Goal: Information Seeking & Learning: Learn about a topic

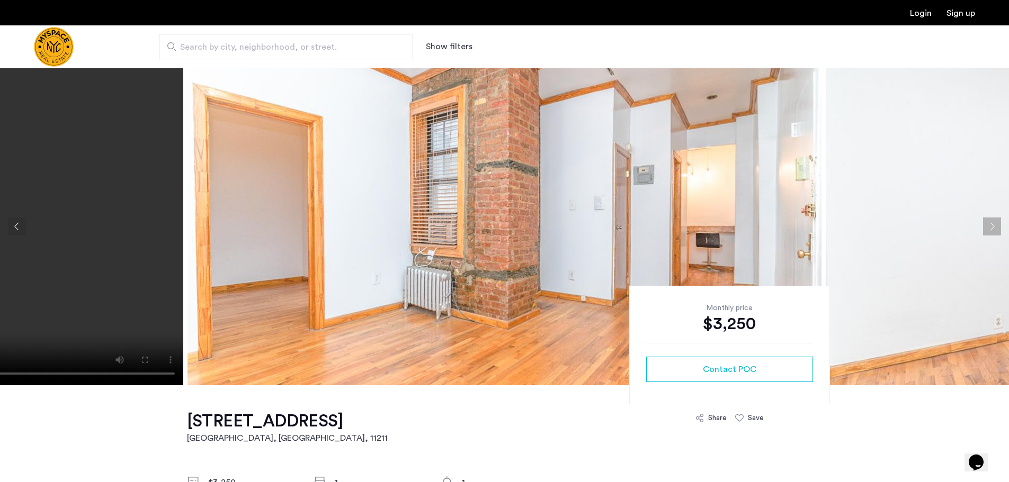
click at [998, 229] on button "Next apartment" at bounding box center [992, 227] width 18 height 18
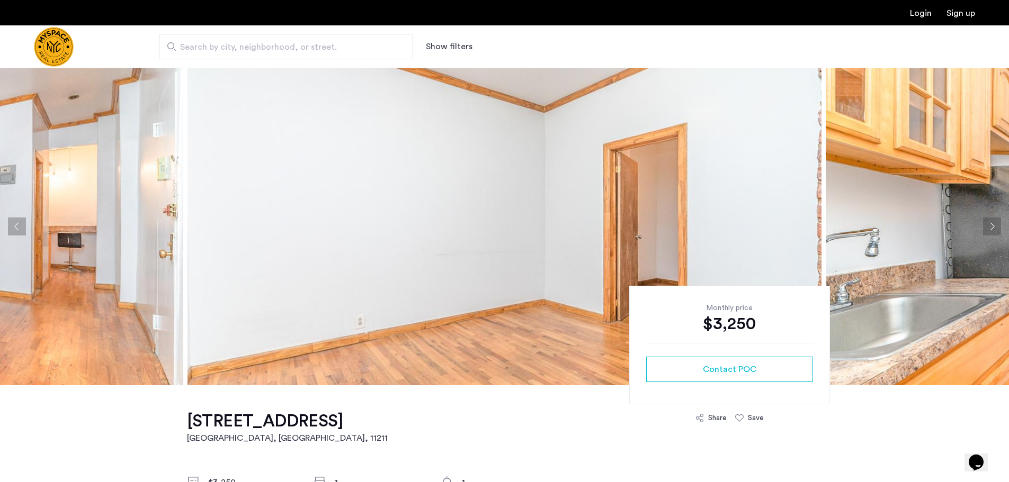
click at [994, 228] on button "Next apartment" at bounding box center [992, 227] width 18 height 18
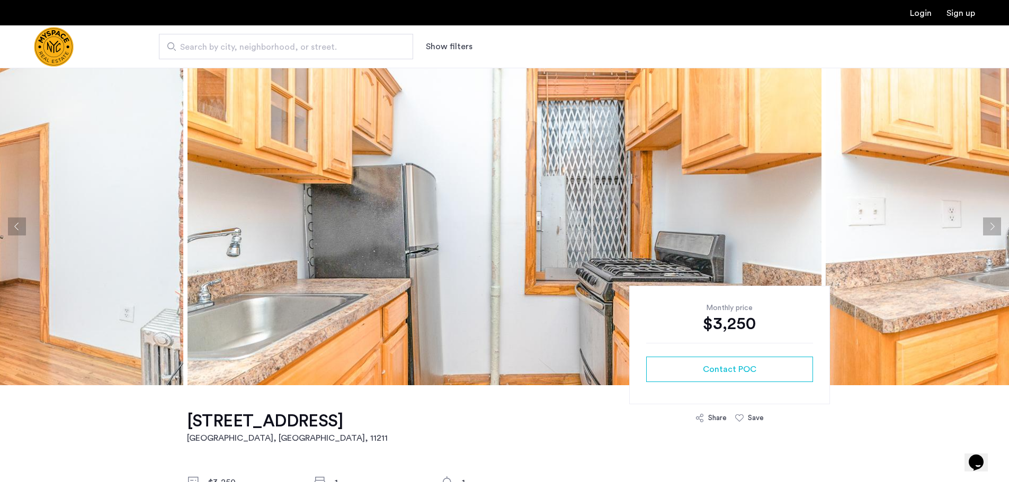
click at [992, 230] on button "Next apartment" at bounding box center [992, 227] width 18 height 18
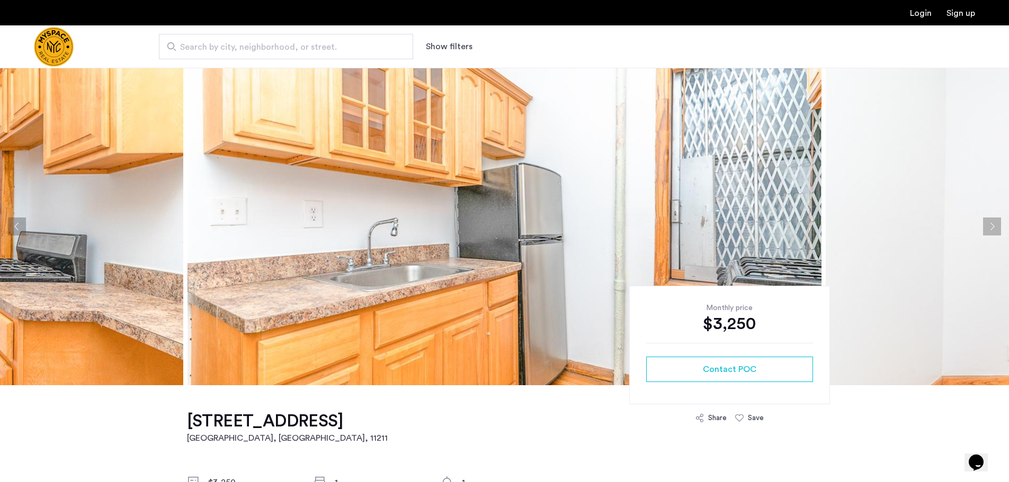
click at [992, 230] on button "Next apartment" at bounding box center [992, 227] width 18 height 18
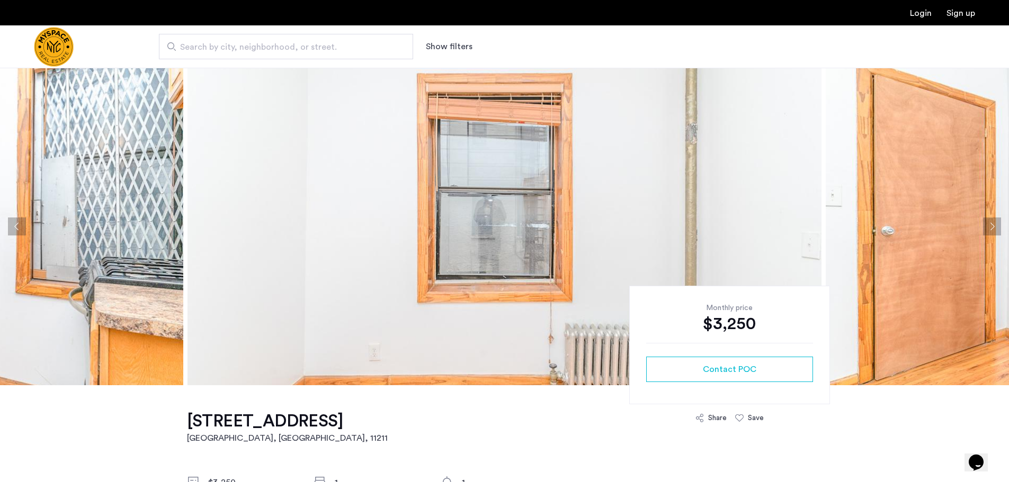
click at [992, 230] on button "Next apartment" at bounding box center [992, 227] width 18 height 18
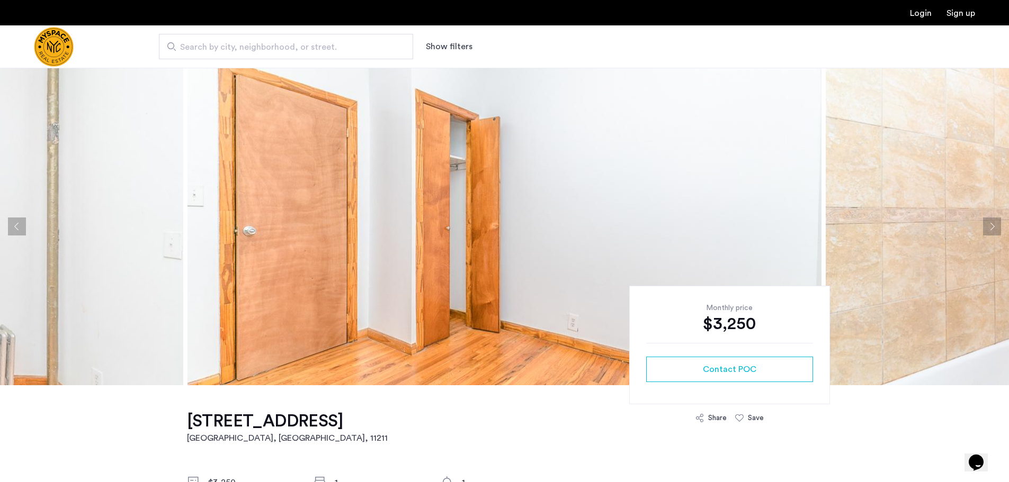
click at [992, 230] on button "Next apartment" at bounding box center [992, 227] width 18 height 18
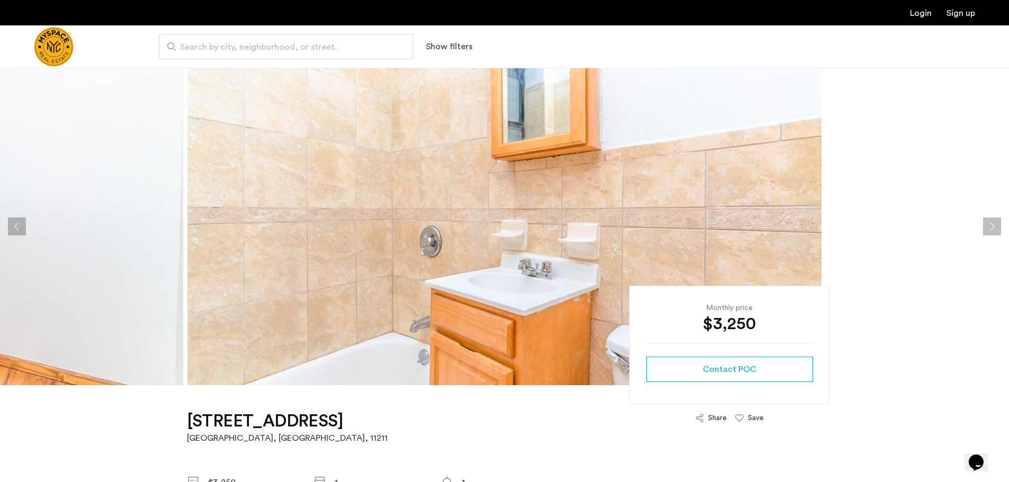
click at [992, 230] on button "Next apartment" at bounding box center [992, 227] width 18 height 18
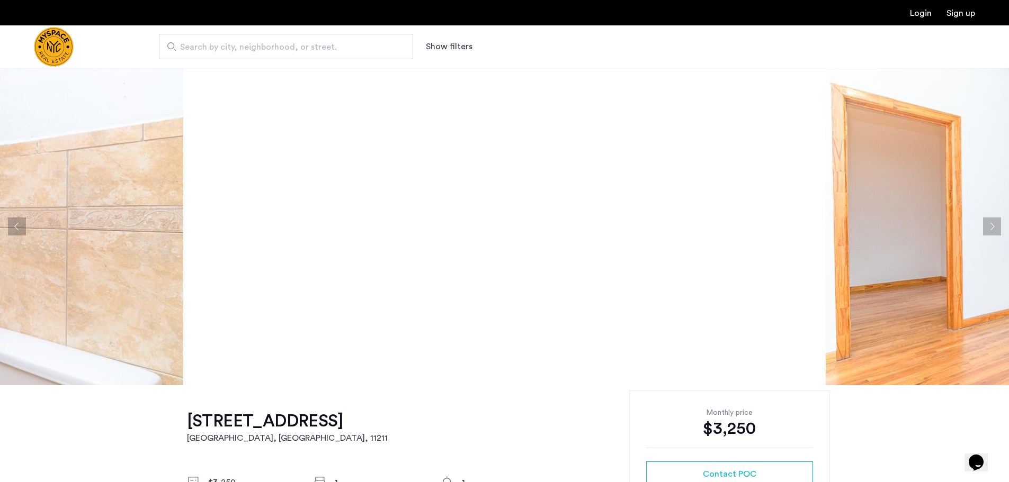
click at [17, 223] on button "Previous apartment" at bounding box center [17, 227] width 18 height 18
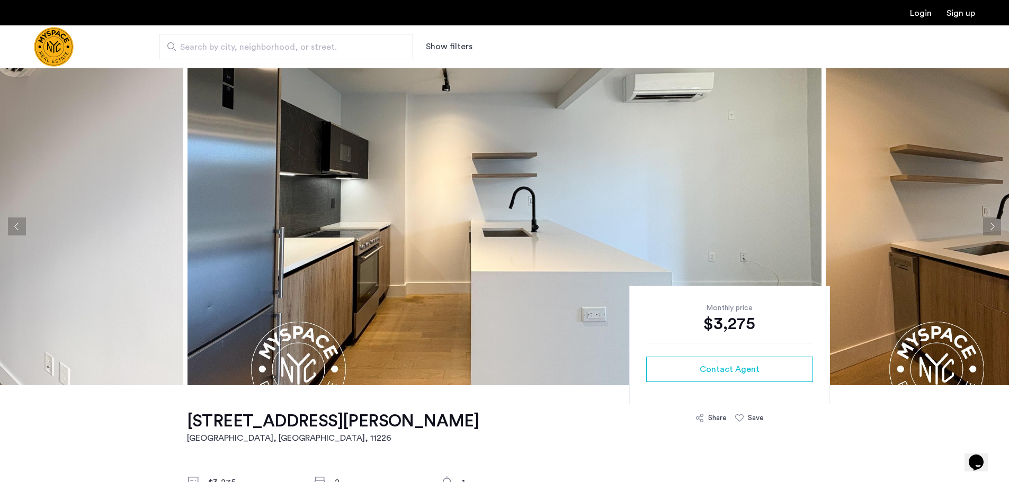
click at [987, 221] on button "Next apartment" at bounding box center [992, 227] width 18 height 18
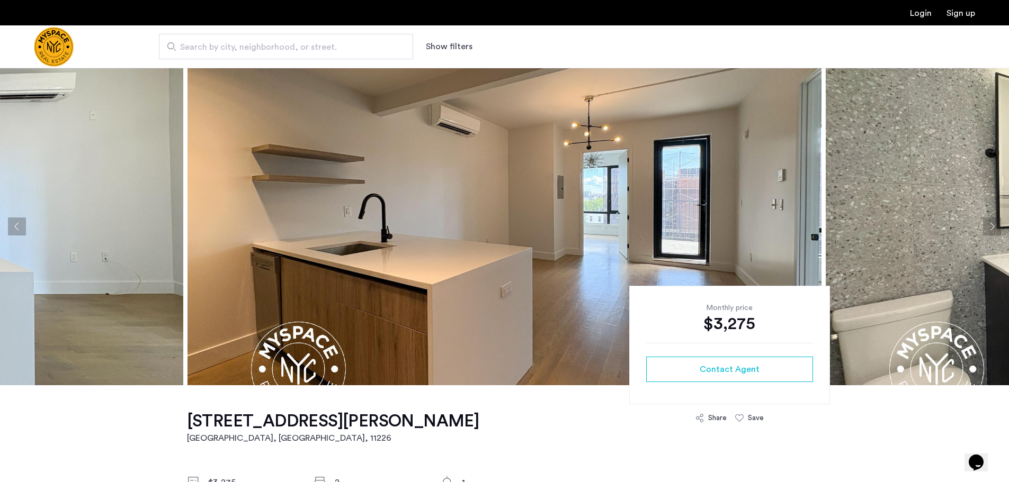
click at [987, 221] on button "Next apartment" at bounding box center [992, 227] width 18 height 18
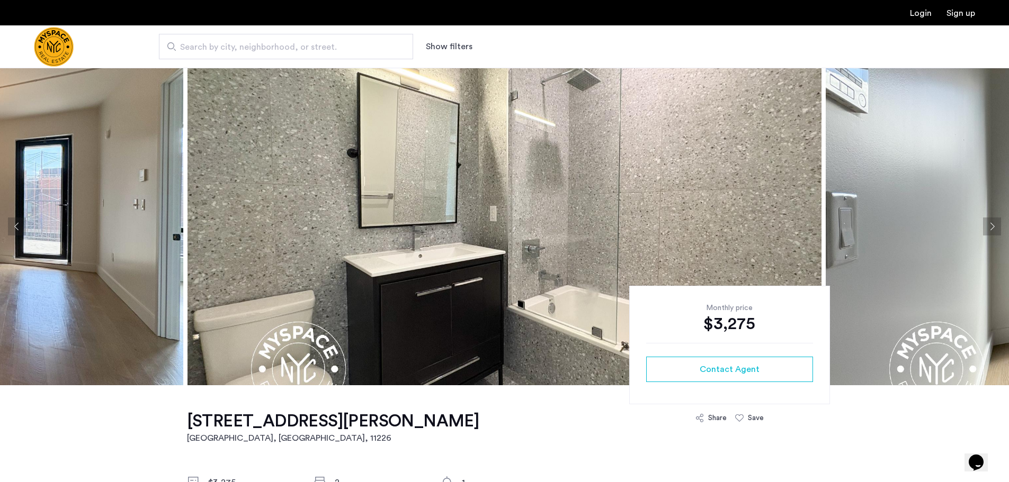
click at [987, 221] on button "Next apartment" at bounding box center [992, 227] width 18 height 18
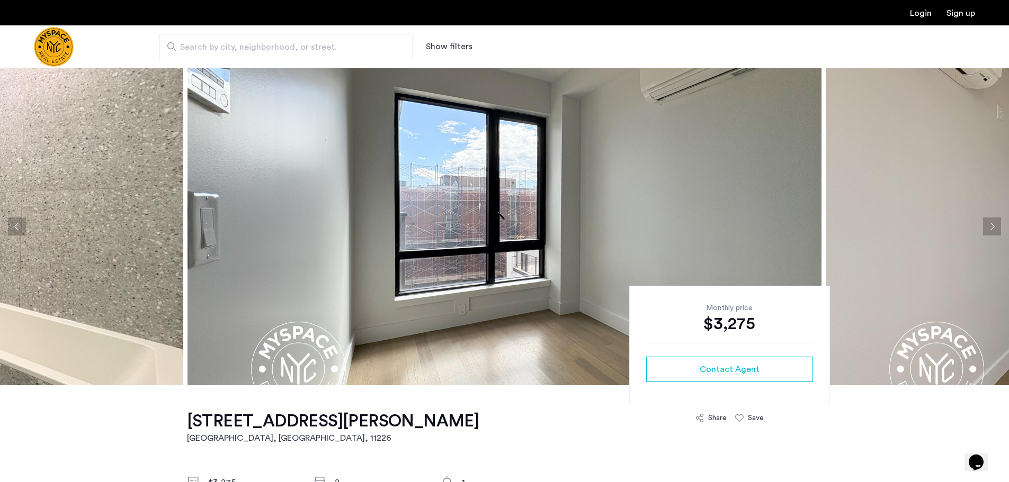
click at [987, 221] on button "Next apartment" at bounding box center [992, 227] width 18 height 18
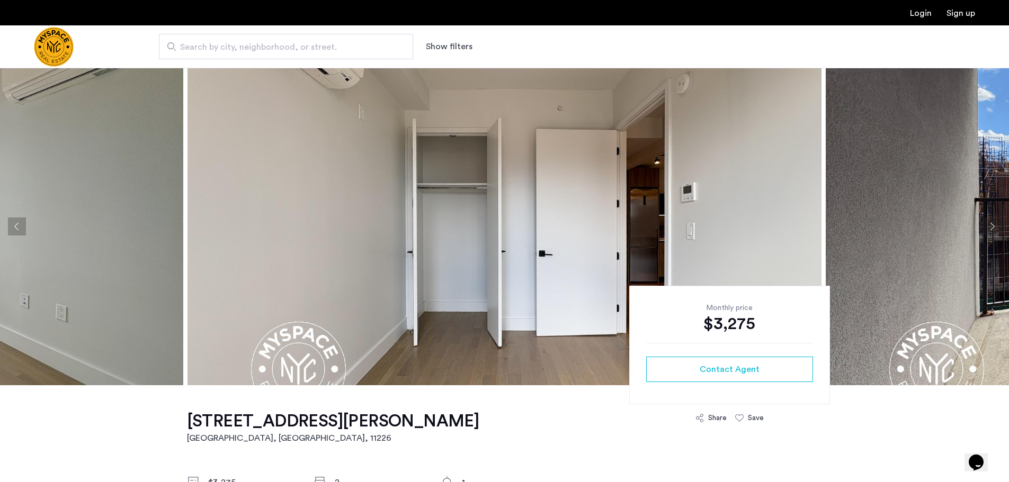
click at [987, 221] on button "Next apartment" at bounding box center [992, 227] width 18 height 18
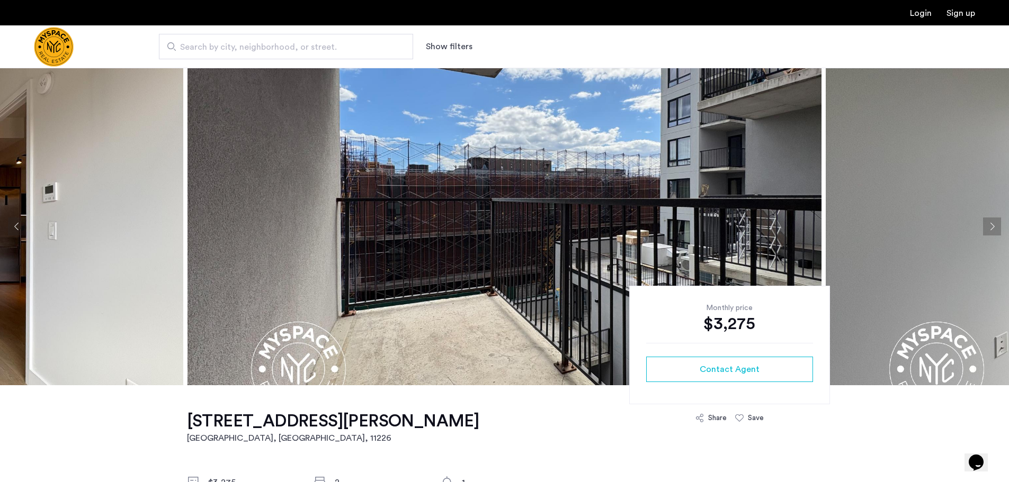
click at [987, 221] on button "Next apartment" at bounding box center [992, 227] width 18 height 18
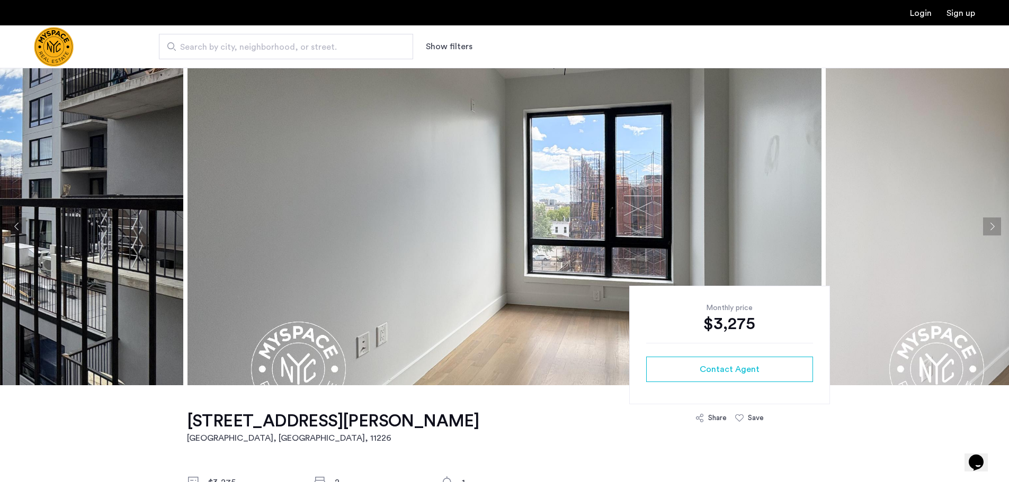
click at [987, 221] on button "Next apartment" at bounding box center [992, 227] width 18 height 18
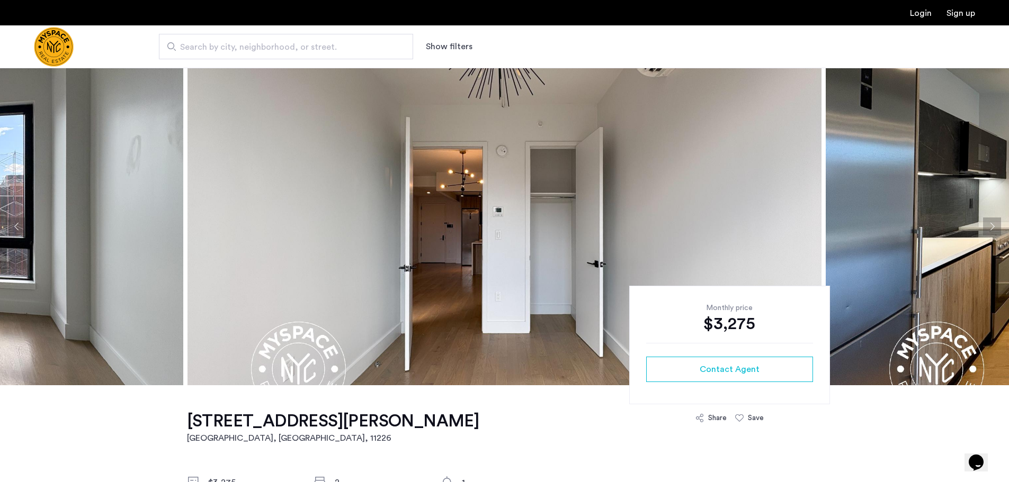
click at [987, 221] on button "Next apartment" at bounding box center [992, 227] width 18 height 18
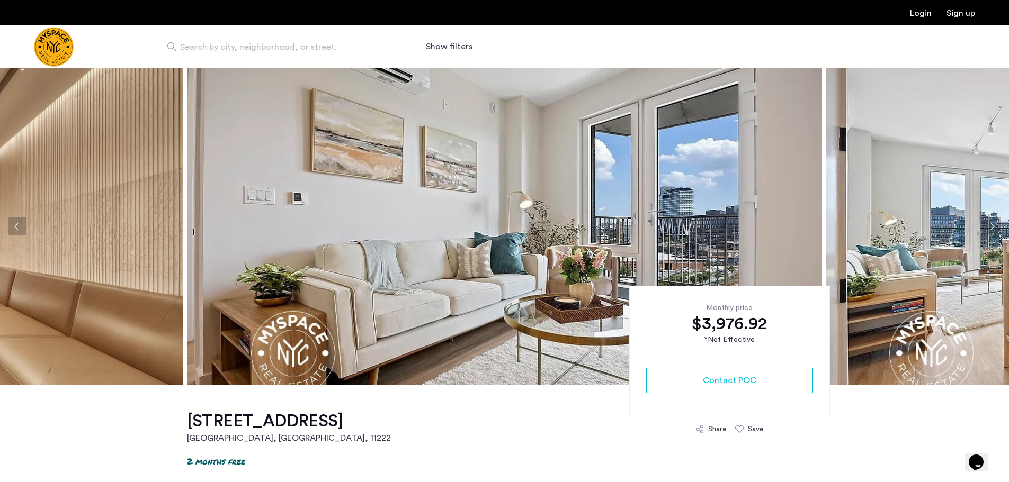
click at [994, 227] on button "Next apartment" at bounding box center [992, 227] width 18 height 18
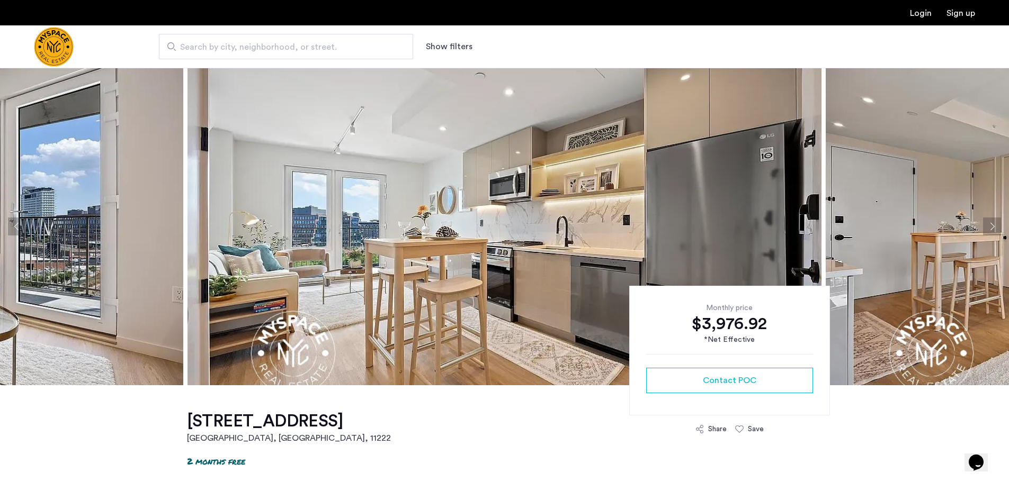
click at [985, 225] on button "Next apartment" at bounding box center [992, 227] width 18 height 18
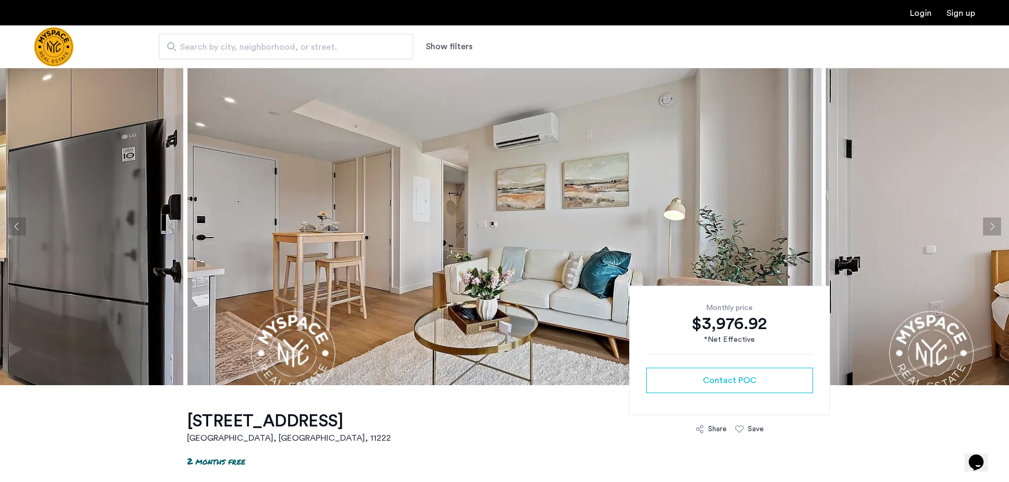
click at [985, 225] on button "Next apartment" at bounding box center [992, 227] width 18 height 18
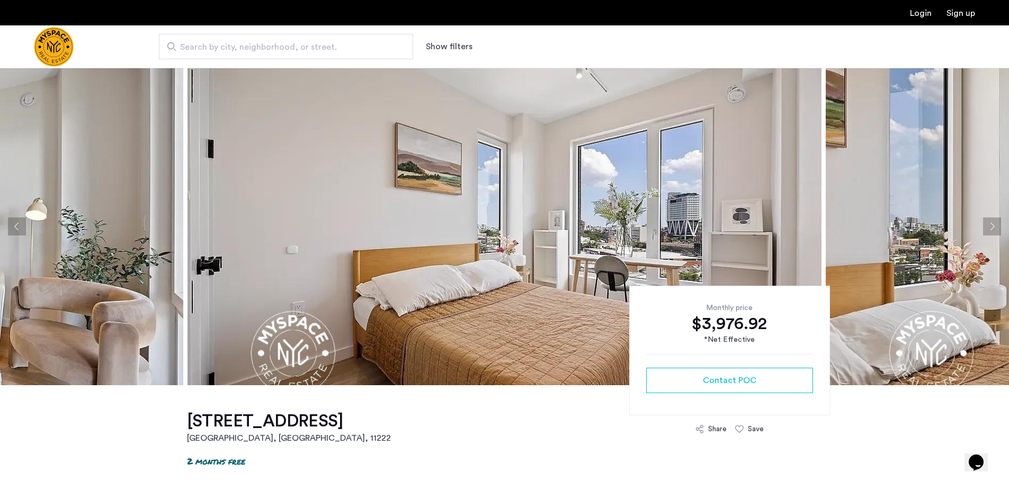
click at [985, 225] on button "Next apartment" at bounding box center [992, 227] width 18 height 18
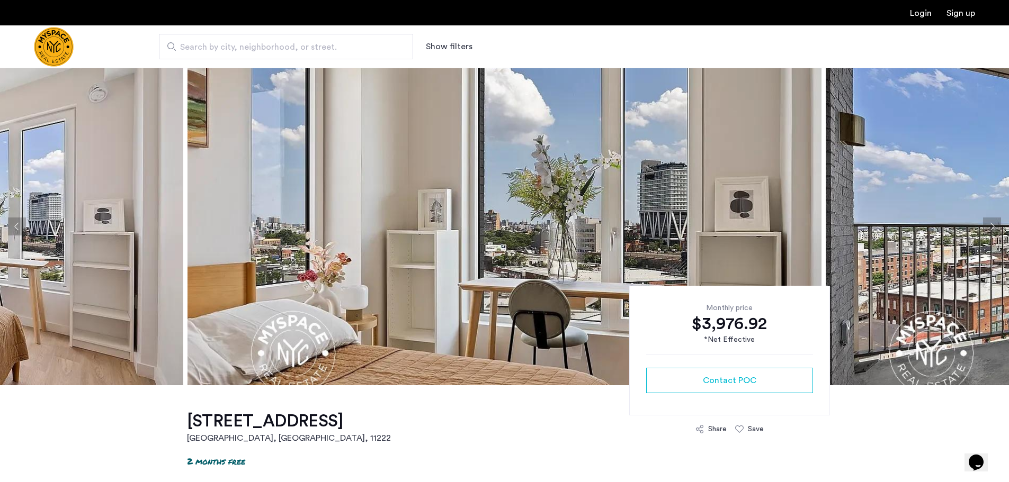
click at [985, 225] on button "Next apartment" at bounding box center [992, 227] width 18 height 18
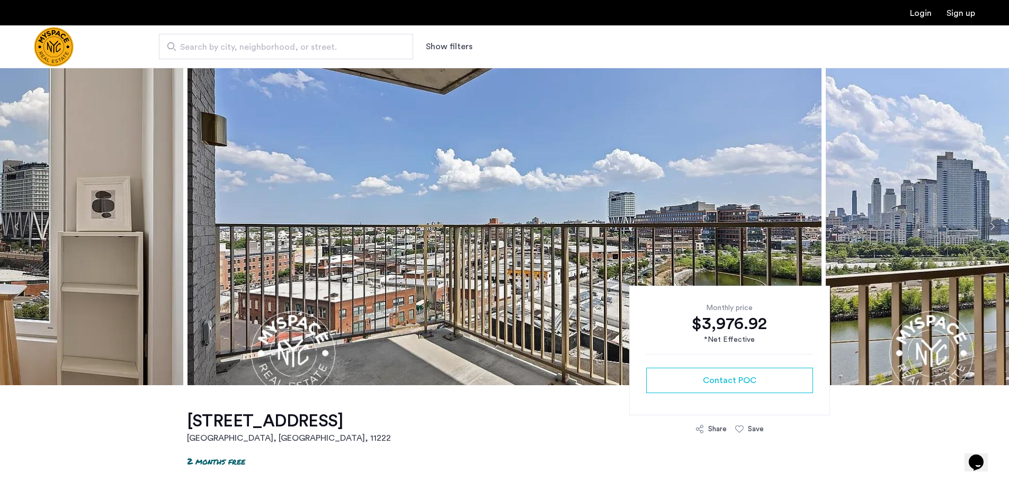
click at [985, 225] on button "Next apartment" at bounding box center [992, 227] width 18 height 18
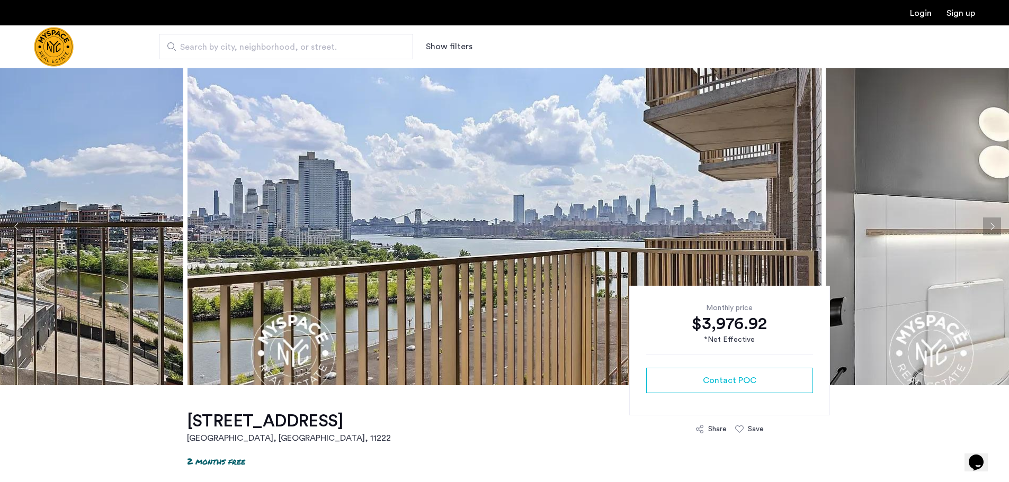
click at [985, 225] on button "Next apartment" at bounding box center [992, 227] width 18 height 18
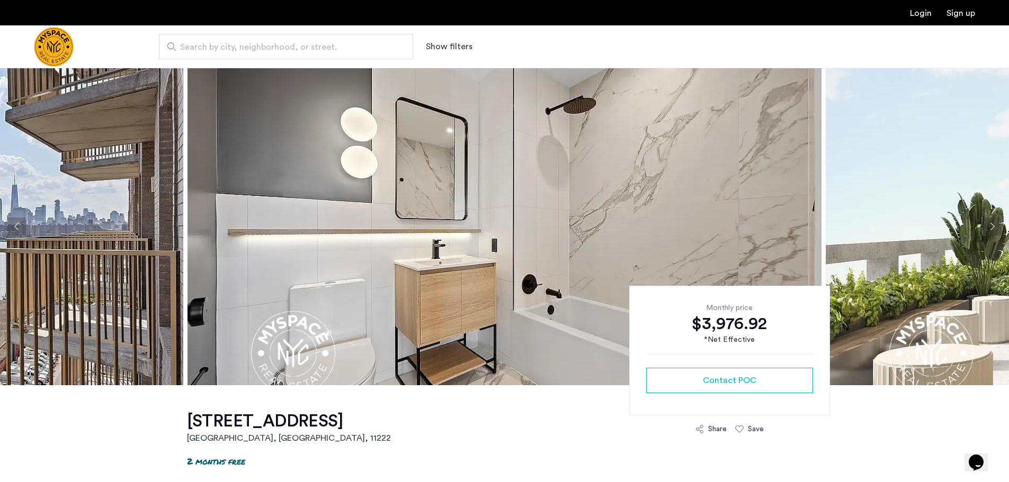
click at [985, 225] on button "Next apartment" at bounding box center [992, 227] width 18 height 18
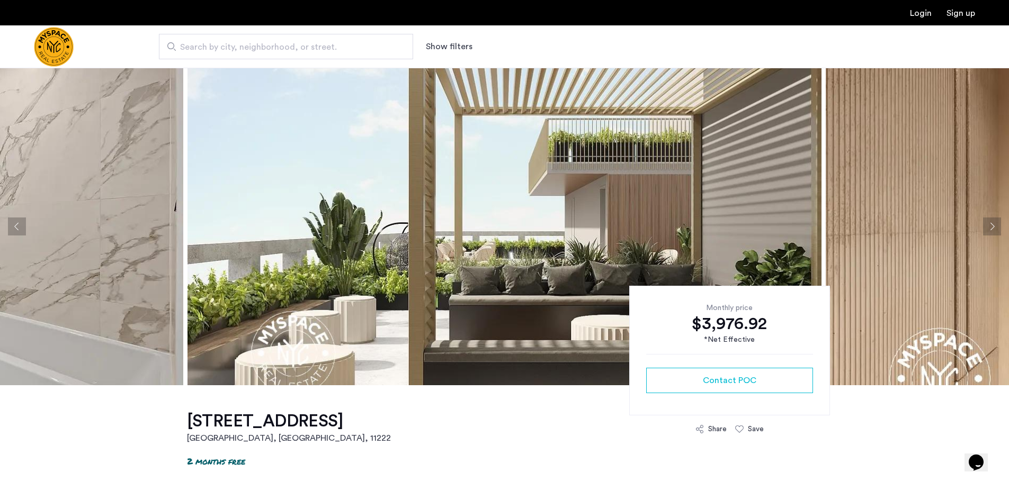
click at [985, 225] on button "Next apartment" at bounding box center [992, 227] width 18 height 18
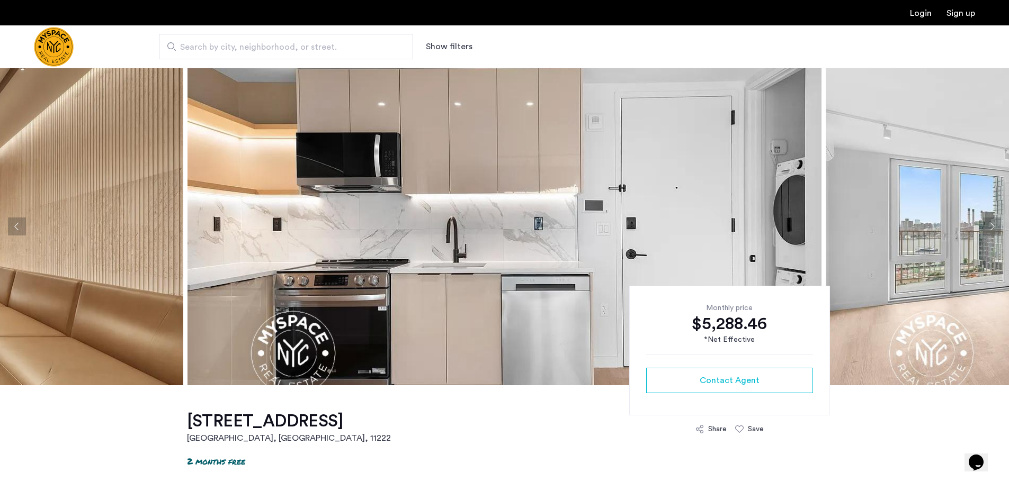
click at [991, 225] on button "Next apartment" at bounding box center [992, 227] width 18 height 18
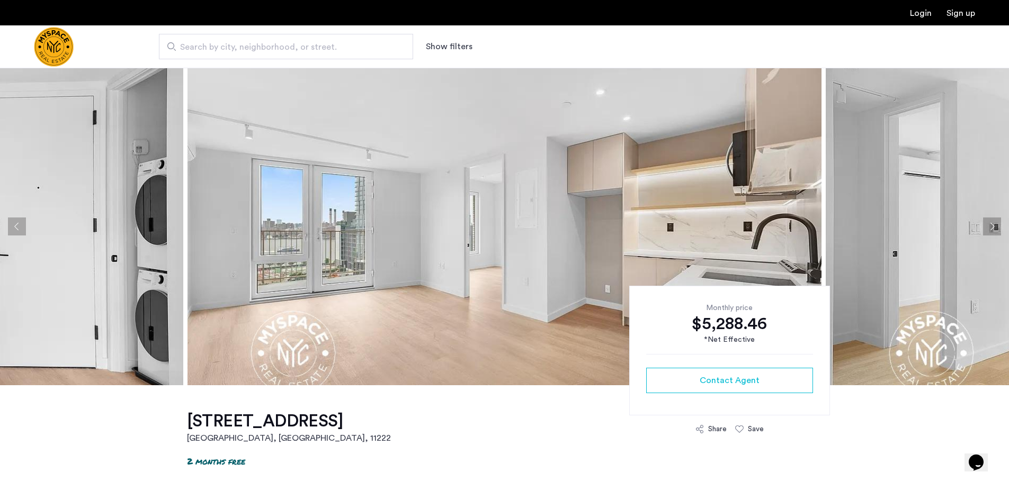
click at [991, 225] on button "Next apartment" at bounding box center [992, 227] width 18 height 18
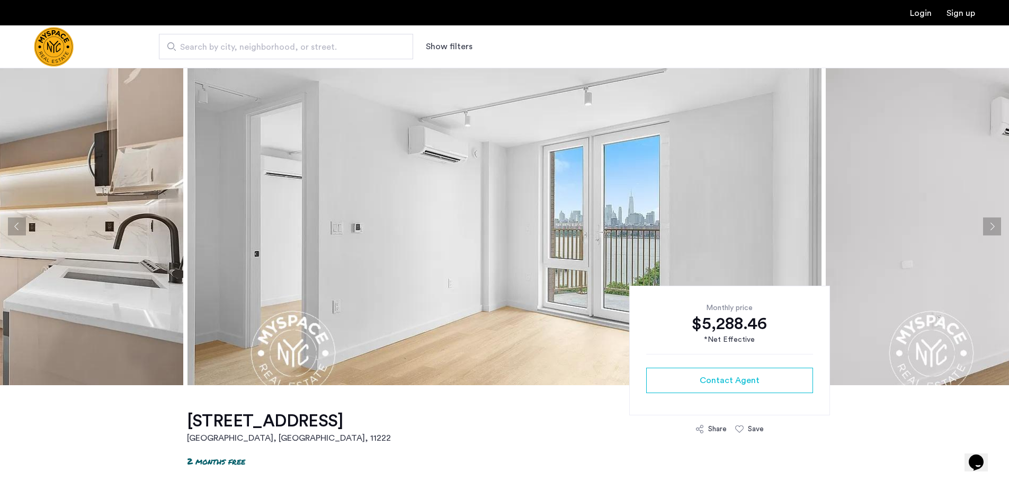
click at [991, 225] on button "Next apartment" at bounding box center [992, 227] width 18 height 18
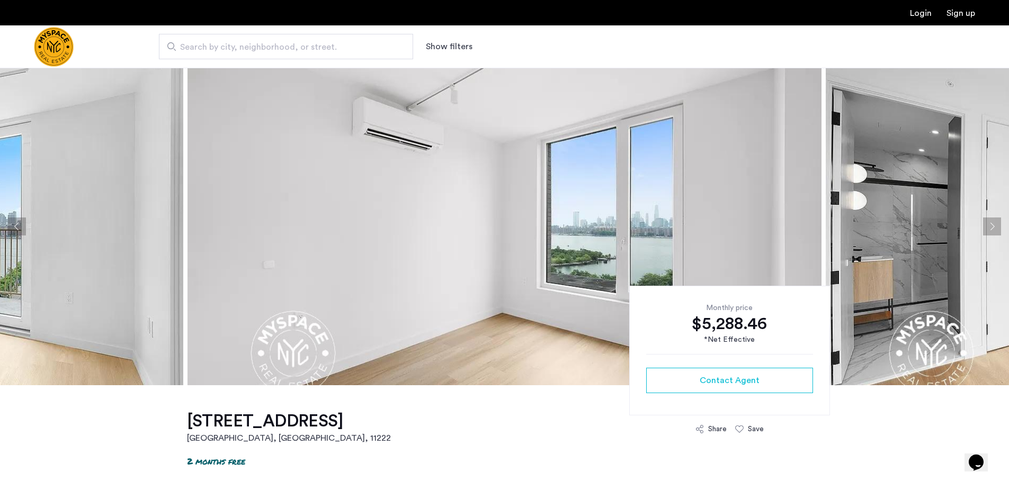
click at [991, 225] on button "Next apartment" at bounding box center [992, 227] width 18 height 18
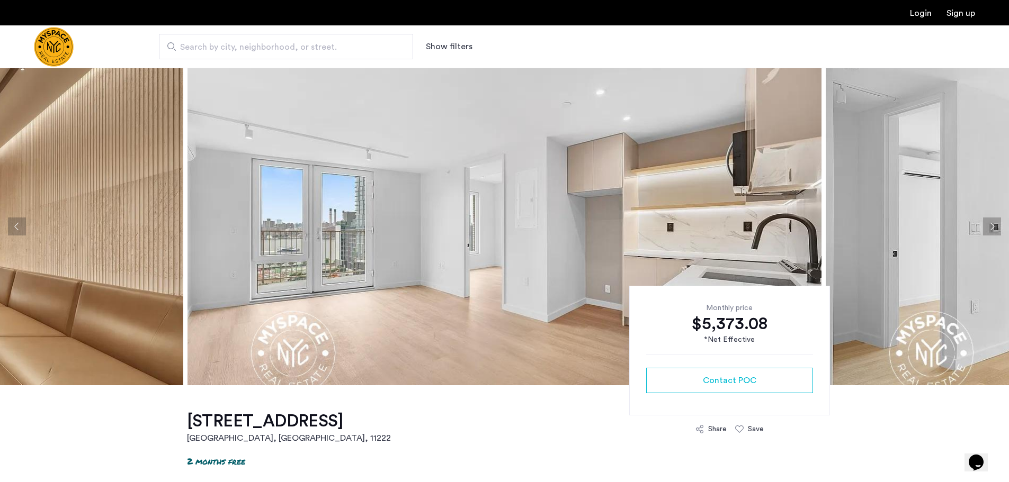
click at [990, 228] on button "Next apartment" at bounding box center [992, 227] width 18 height 18
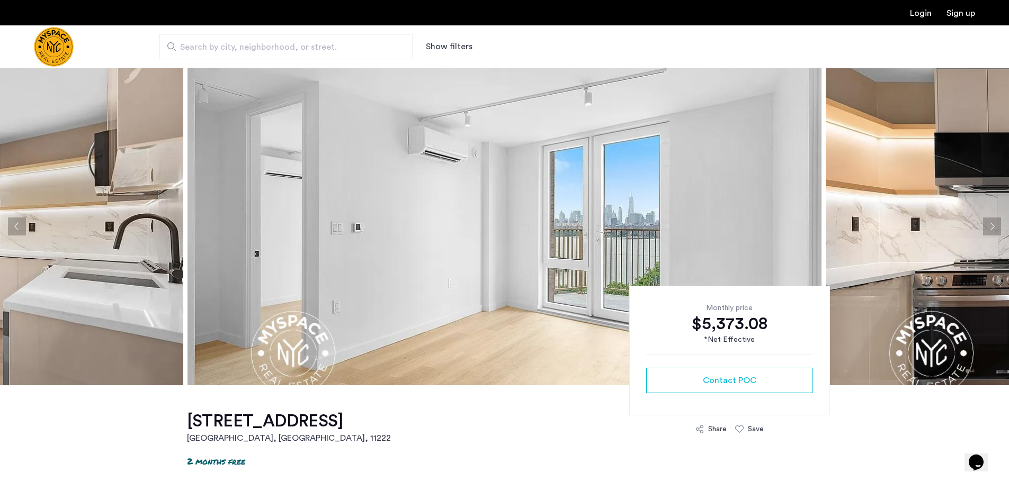
click at [990, 228] on button "Next apartment" at bounding box center [992, 227] width 18 height 18
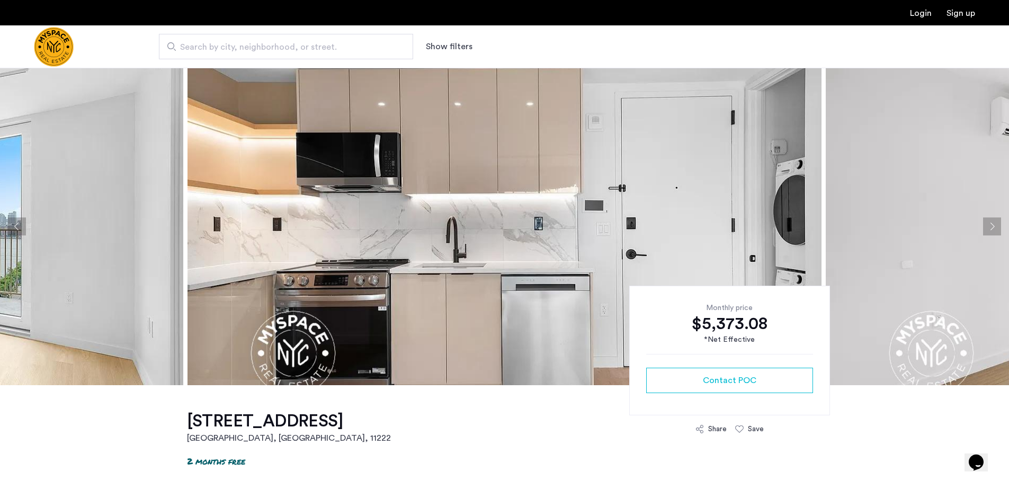
click at [990, 228] on button "Next apartment" at bounding box center [992, 227] width 18 height 18
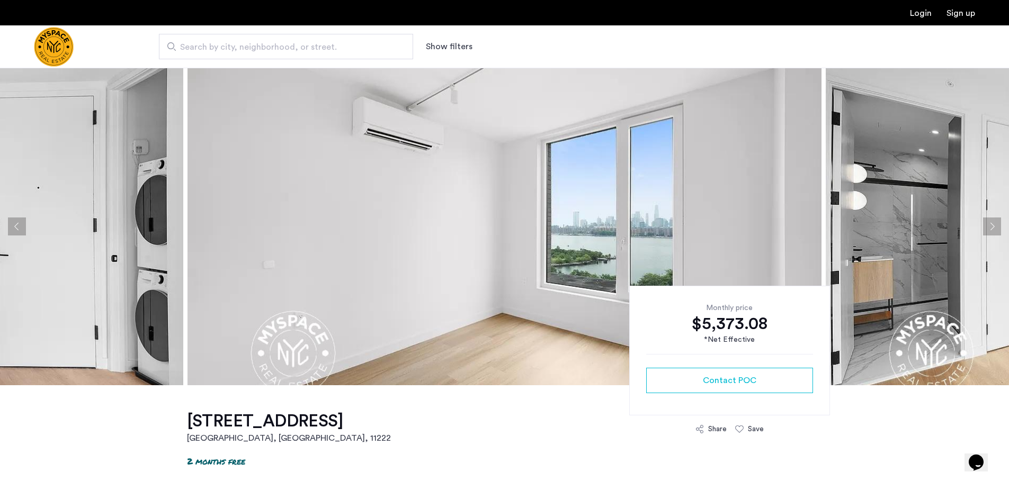
click at [990, 228] on button "Next apartment" at bounding box center [992, 227] width 18 height 18
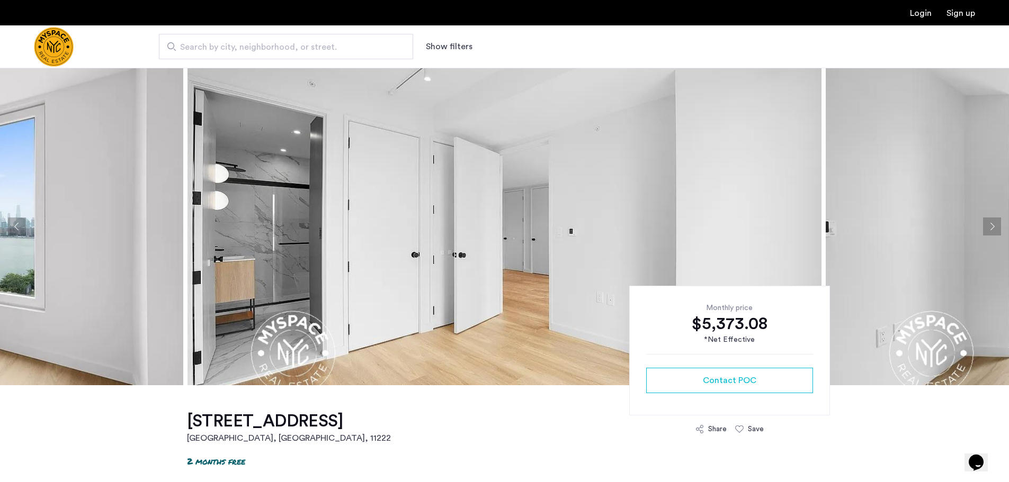
click at [990, 228] on button "Next apartment" at bounding box center [992, 227] width 18 height 18
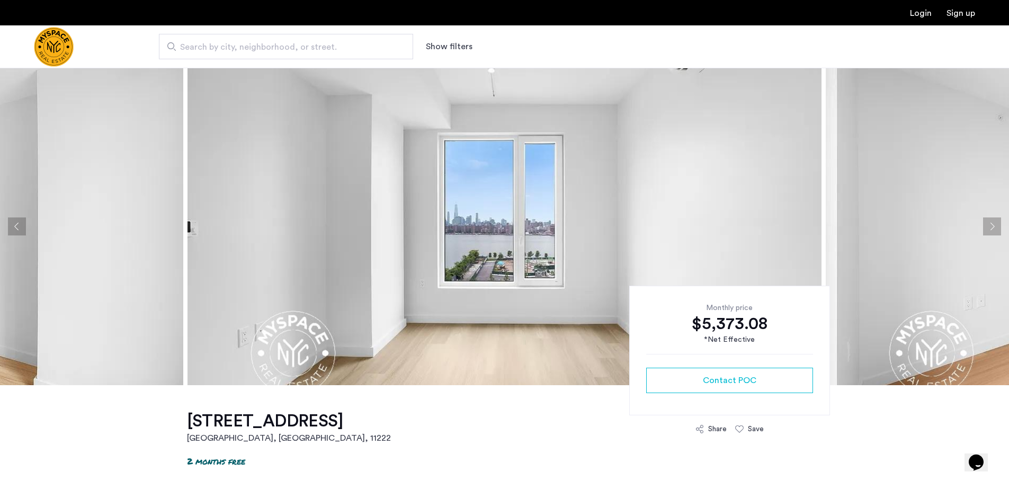
click at [990, 228] on button "Next apartment" at bounding box center [992, 227] width 18 height 18
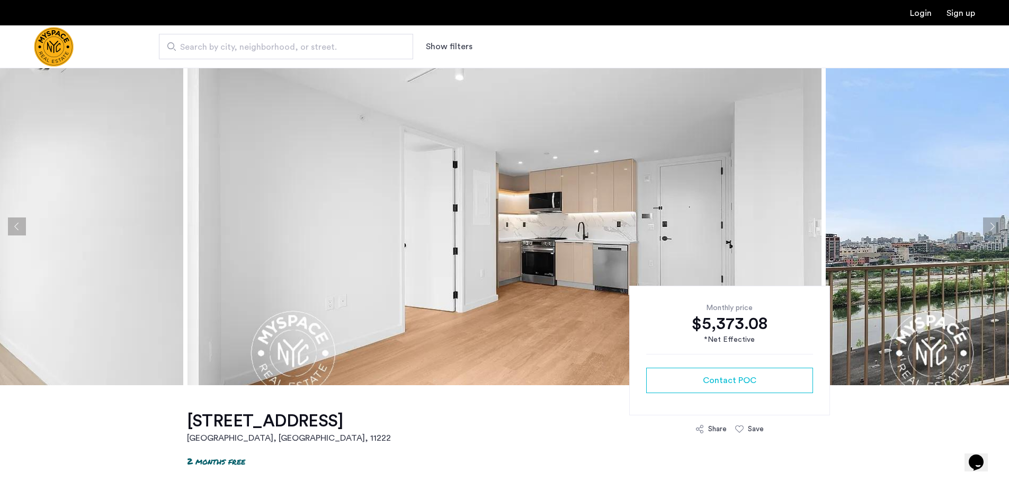
click at [990, 228] on button "Next apartment" at bounding box center [992, 227] width 18 height 18
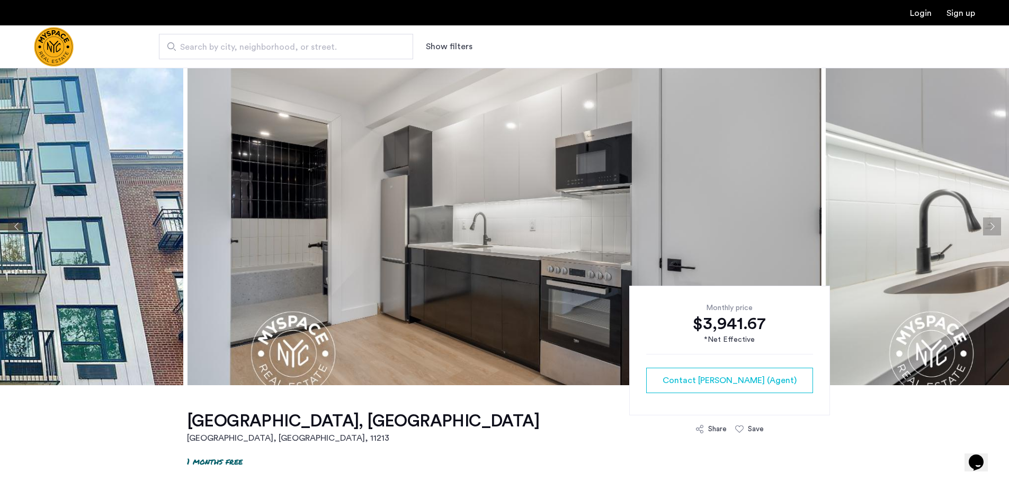
click at [995, 232] on button "Next apartment" at bounding box center [992, 227] width 18 height 18
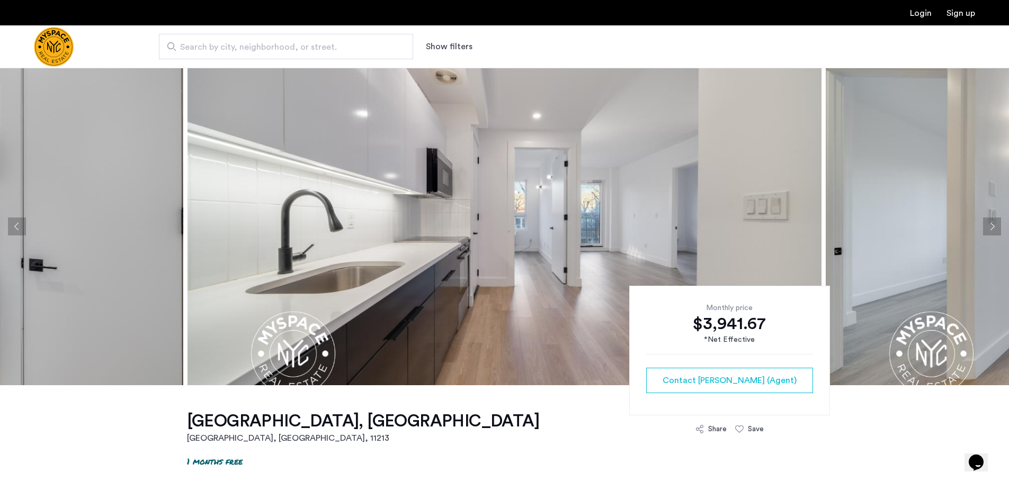
click at [995, 232] on button "Next apartment" at bounding box center [992, 227] width 18 height 18
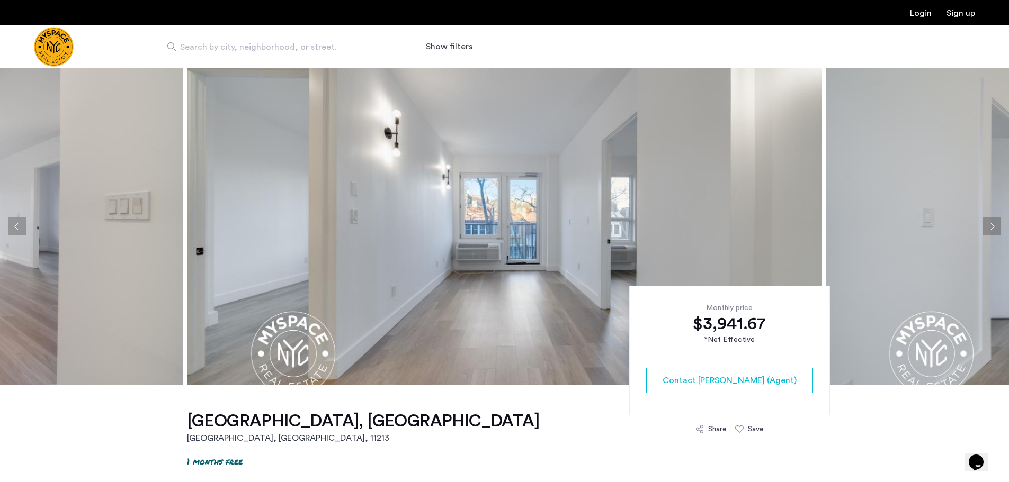
click at [993, 223] on button "Next apartment" at bounding box center [992, 227] width 18 height 18
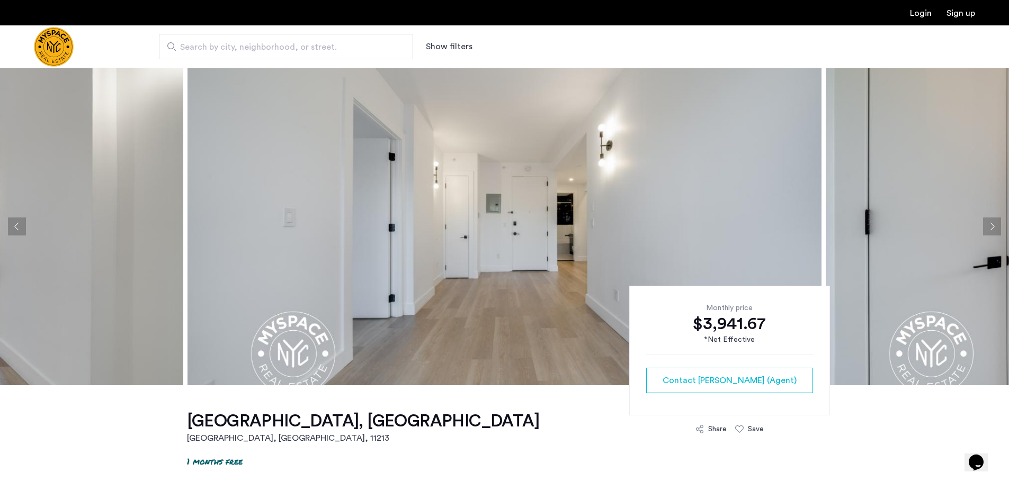
click at [993, 223] on button "Next apartment" at bounding box center [992, 227] width 18 height 18
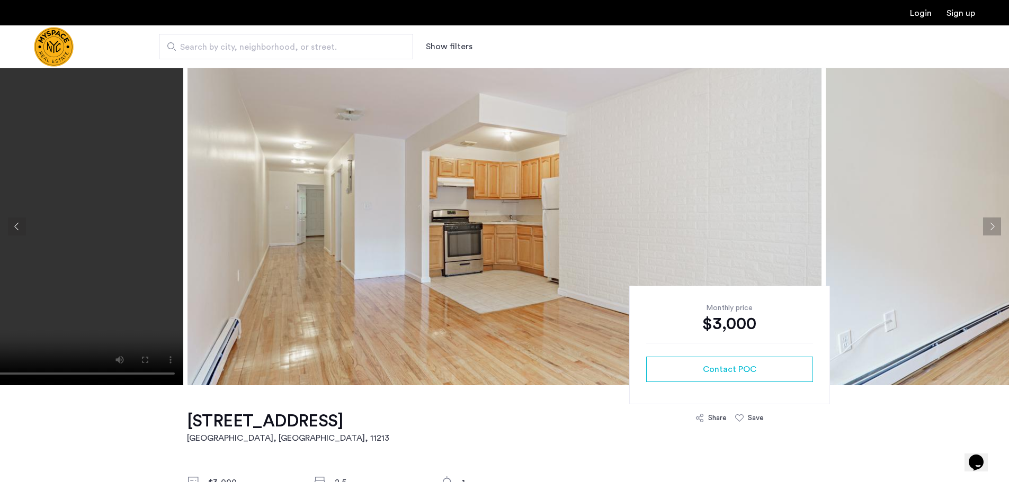
click at [996, 230] on button "Next apartment" at bounding box center [992, 227] width 18 height 18
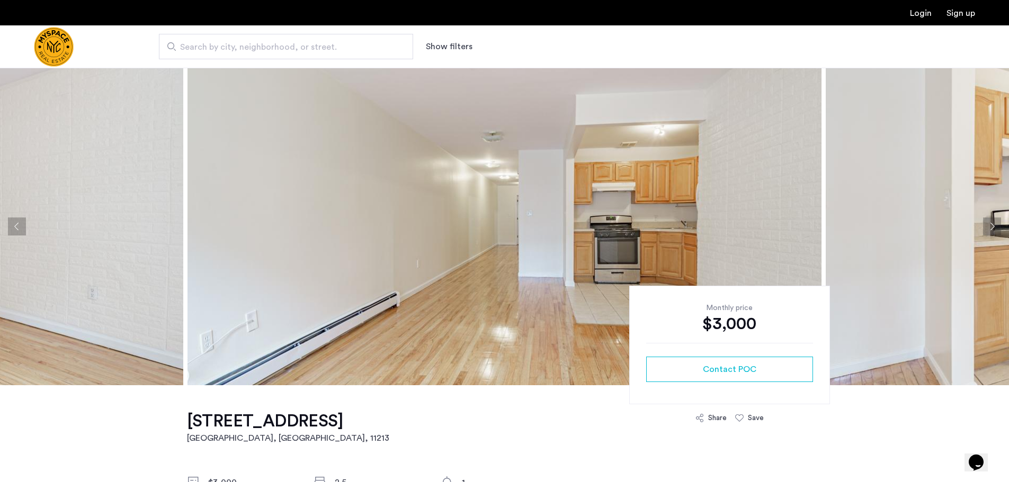
click at [993, 229] on button "Next apartment" at bounding box center [992, 227] width 18 height 18
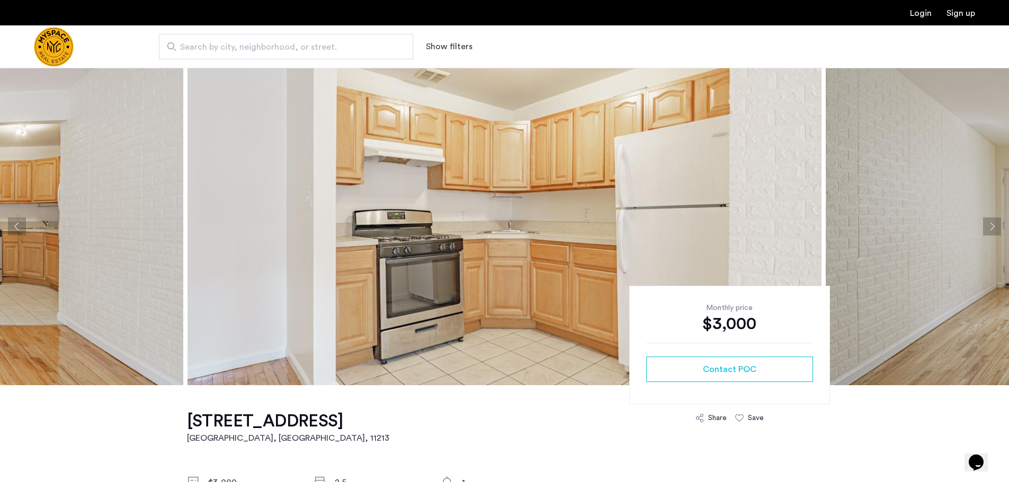
click at [992, 225] on button "Next apartment" at bounding box center [992, 227] width 18 height 18
